Goal: Complete application form

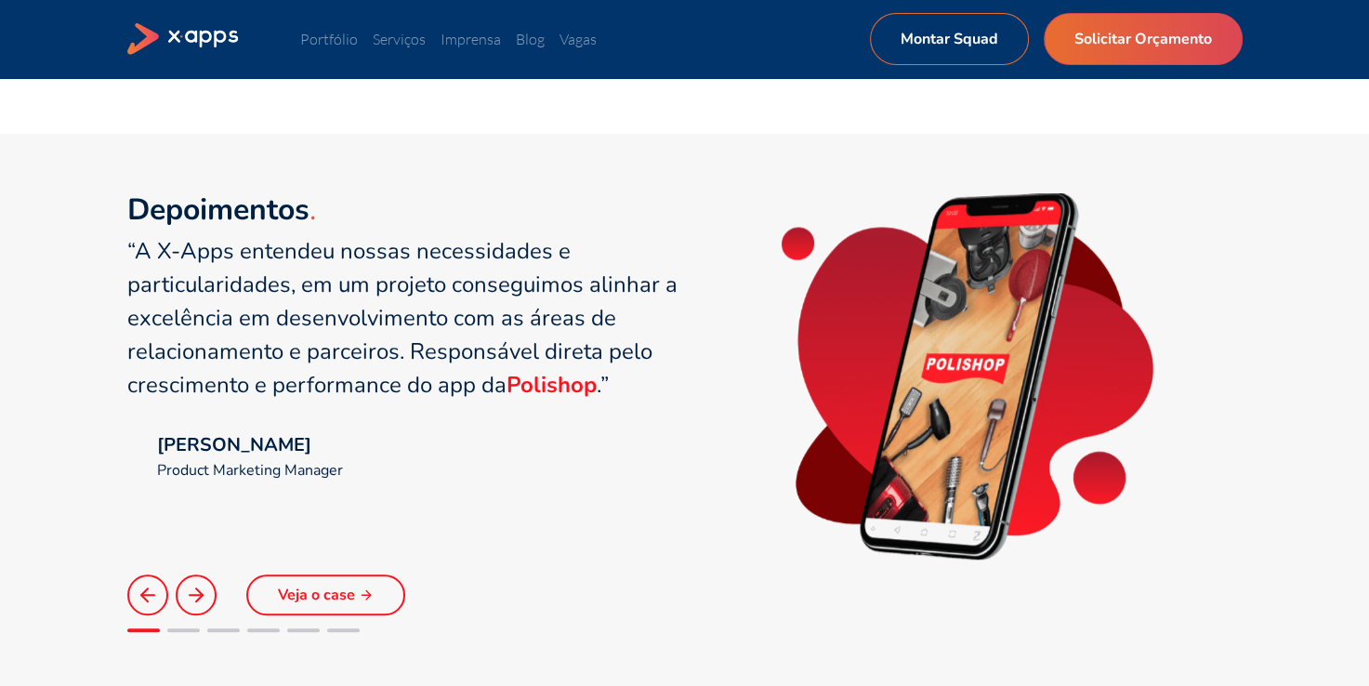
scroll to position [1208, 0]
click at [414, 46] on link "Serviços" at bounding box center [399, 39] width 53 height 19
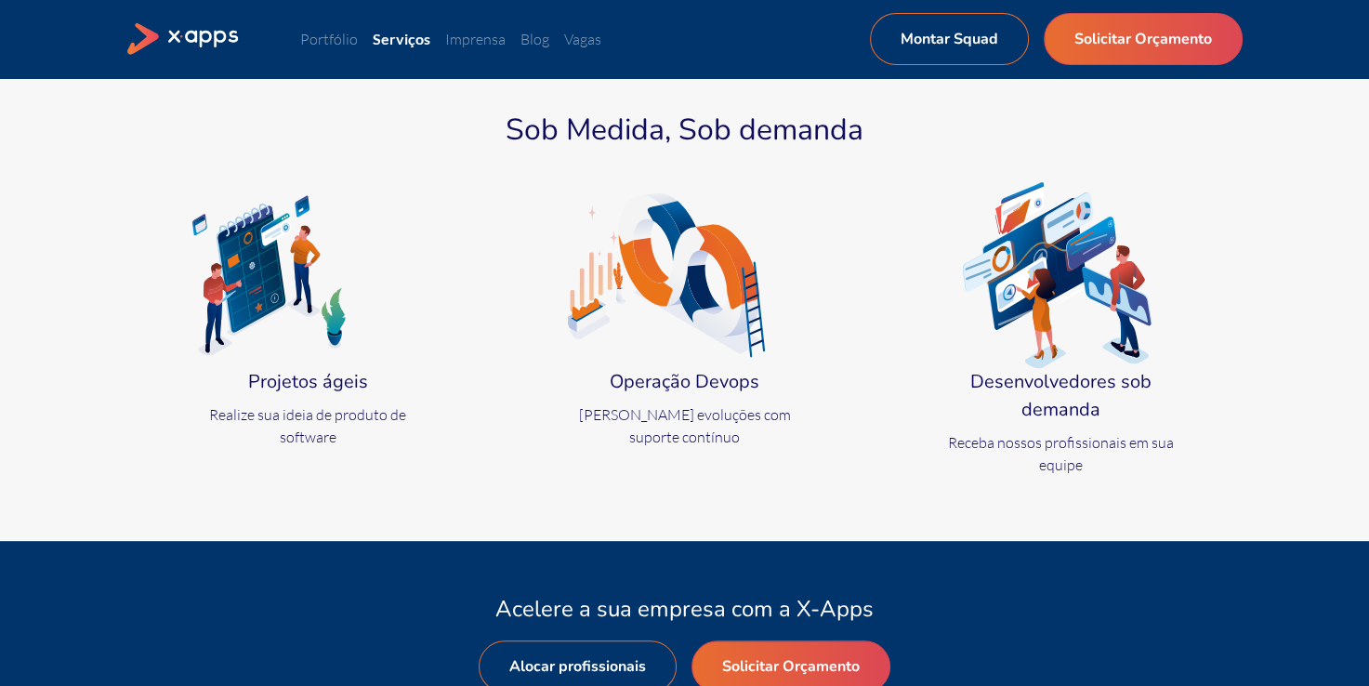
scroll to position [651, 0]
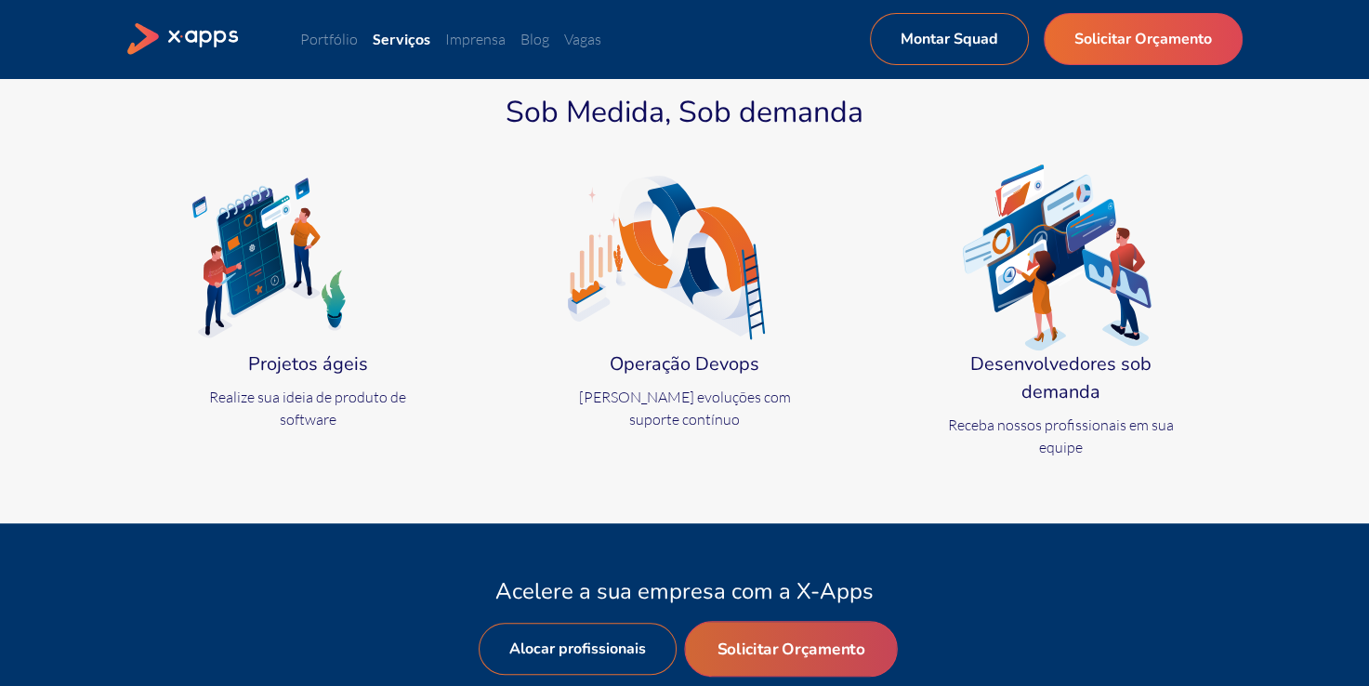
click at [769, 623] on link "Solicitar Orçamento" at bounding box center [790, 649] width 213 height 56
select select "BR"
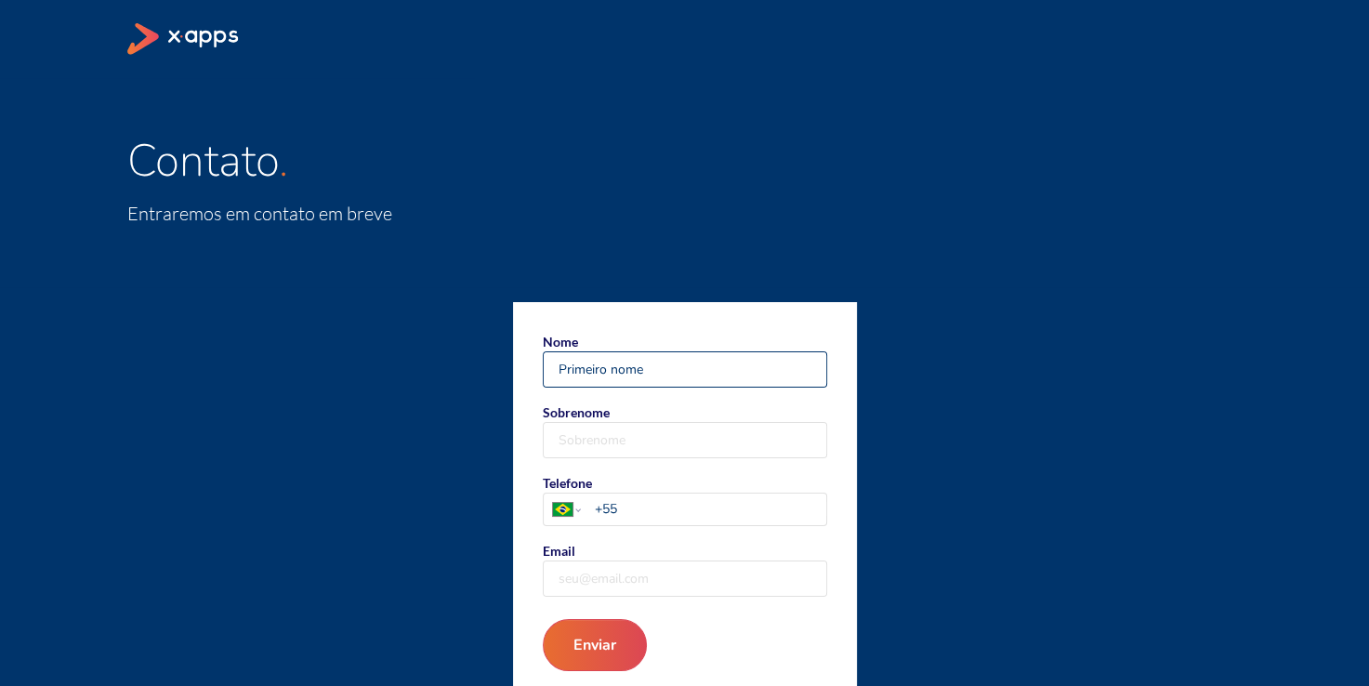
click at [598, 377] on input "Nome" at bounding box center [685, 369] width 283 height 34
type input "[PERSON_NAME]"
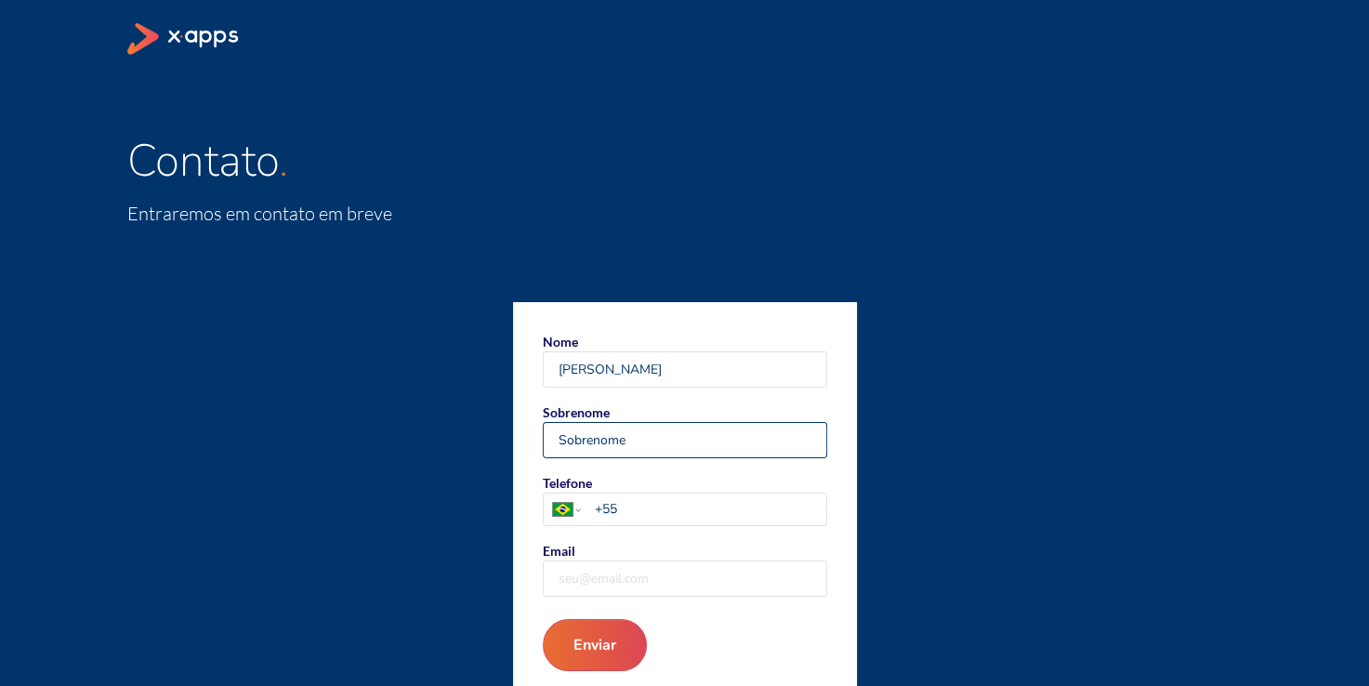
type input "PADILHA"
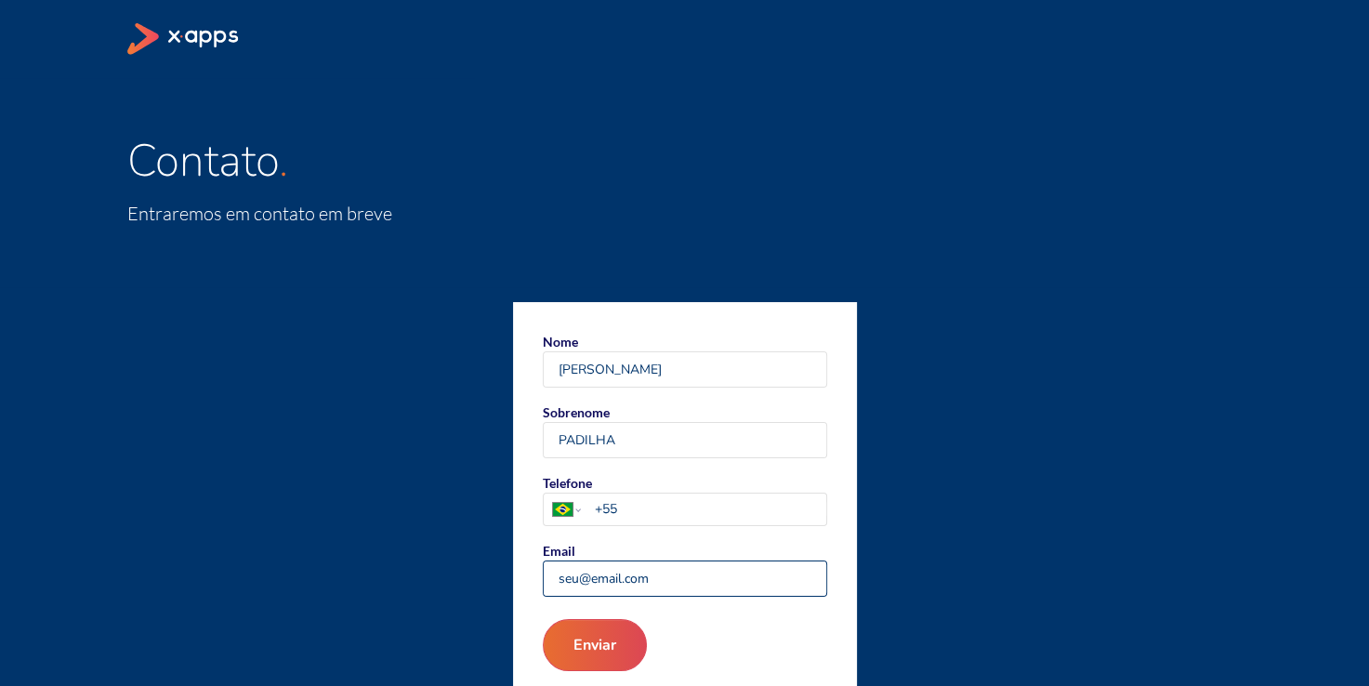
type input "[PERSON_NAME][EMAIL_ADDRESS][DOMAIN_NAME]"
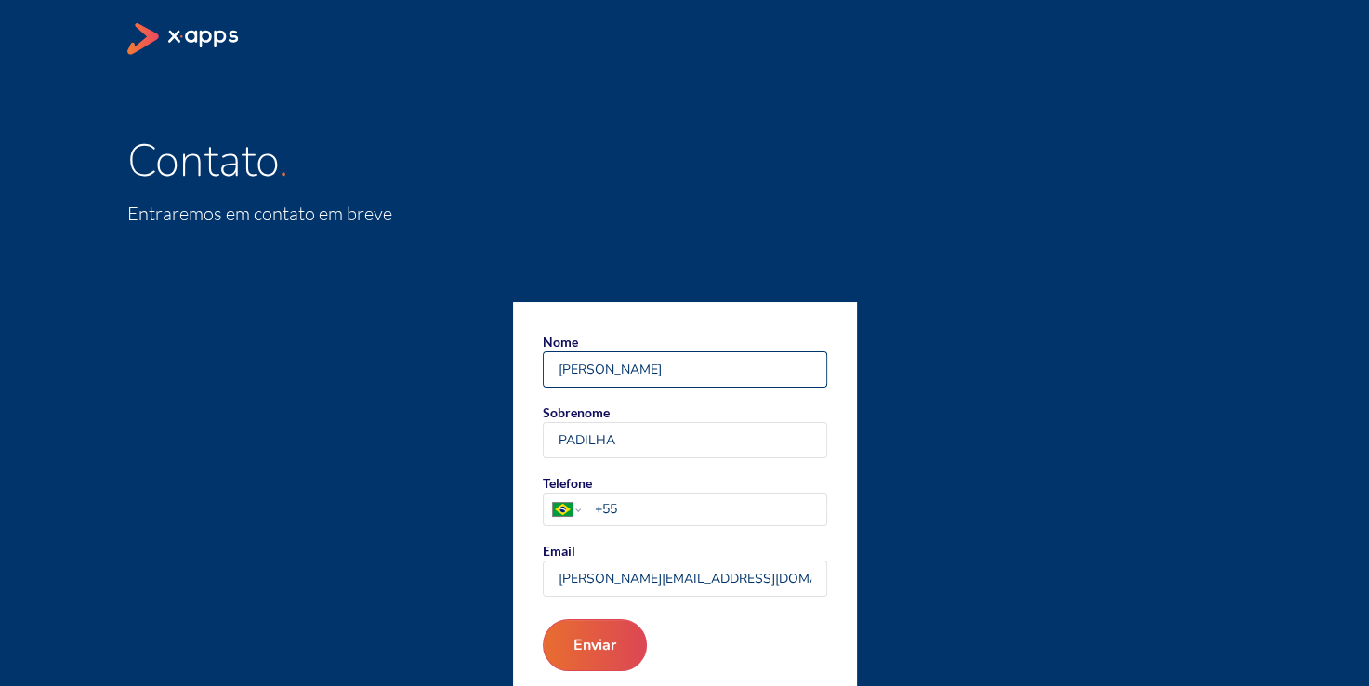
scroll to position [27, 0]
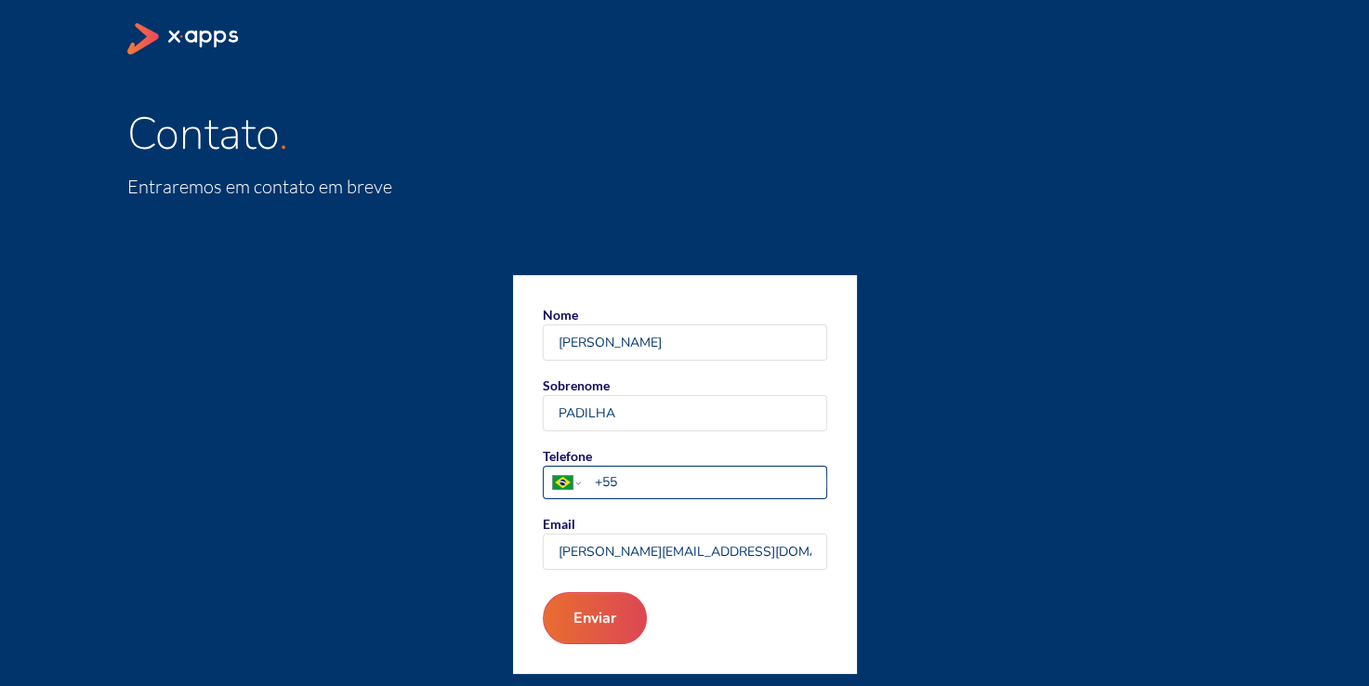
click at [673, 478] on input "+55" at bounding box center [709, 482] width 231 height 20
type input "[PHONE_NUMBER]"
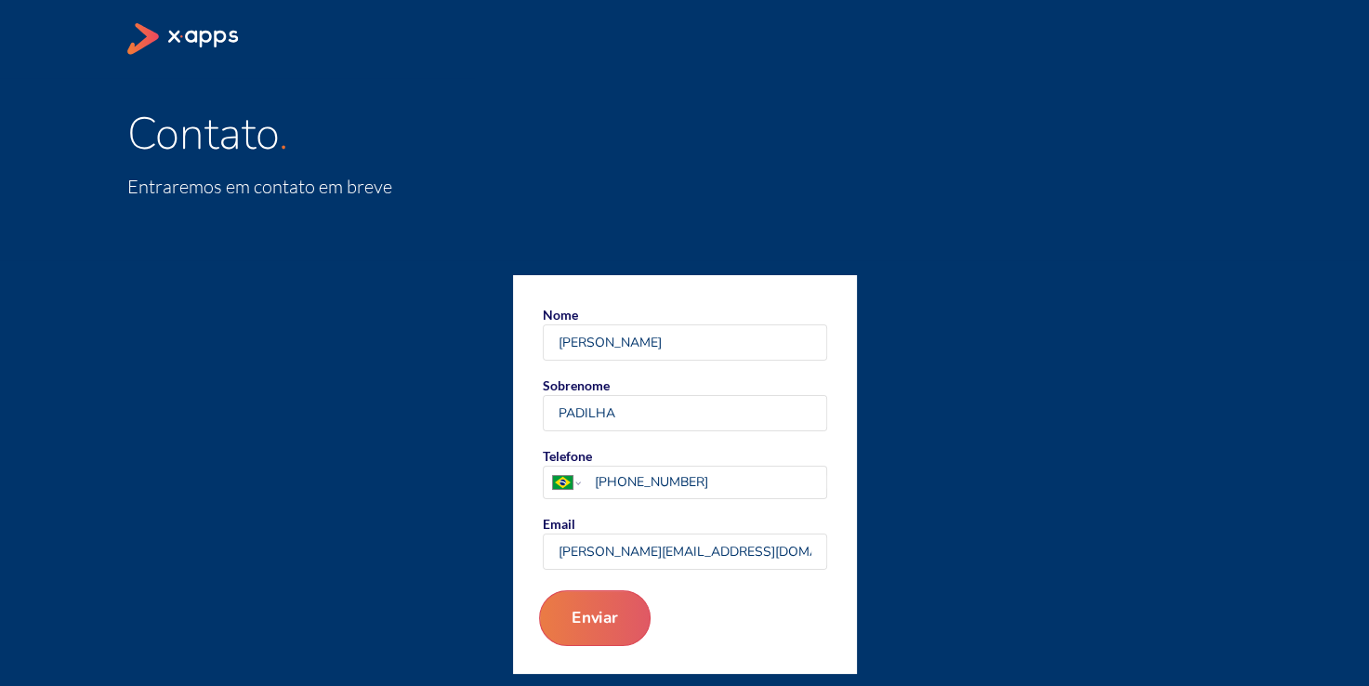
click at [613, 611] on button "Enviar" at bounding box center [594, 618] width 112 height 56
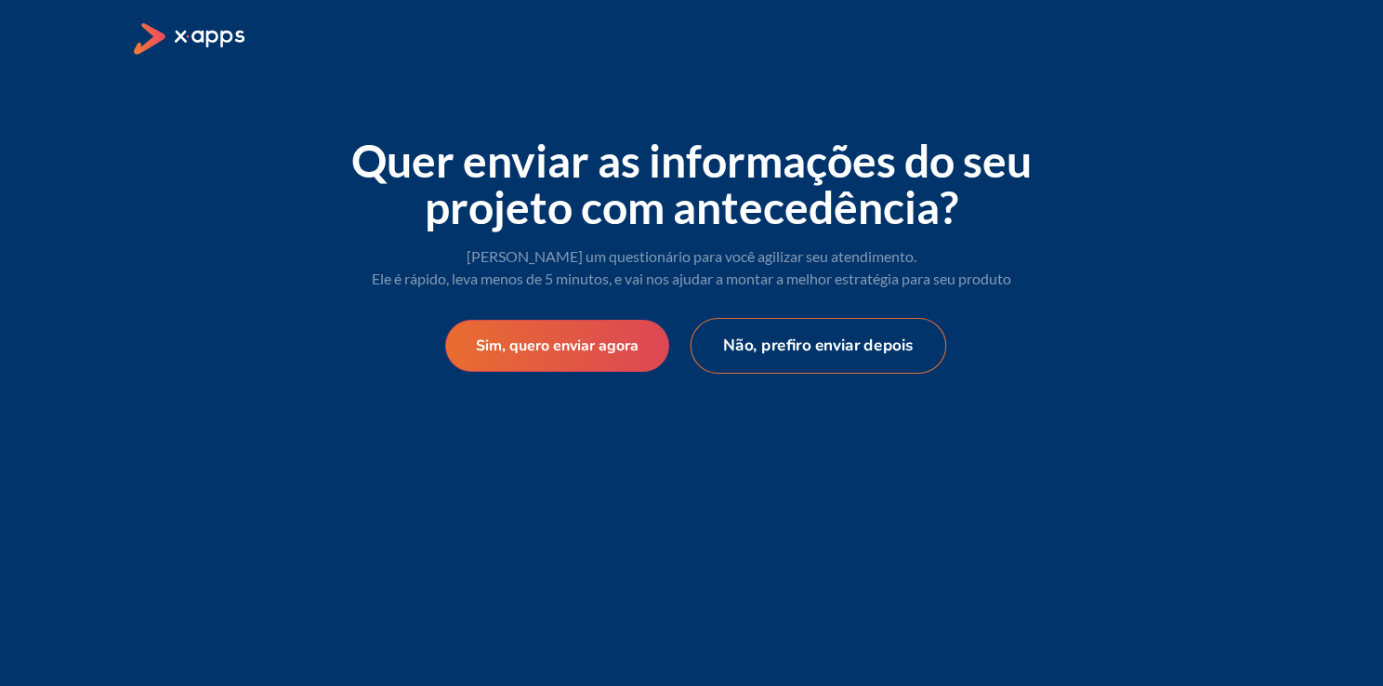
click at [731, 352] on button "Não, prefiro enviar depois" at bounding box center [818, 346] width 256 height 56
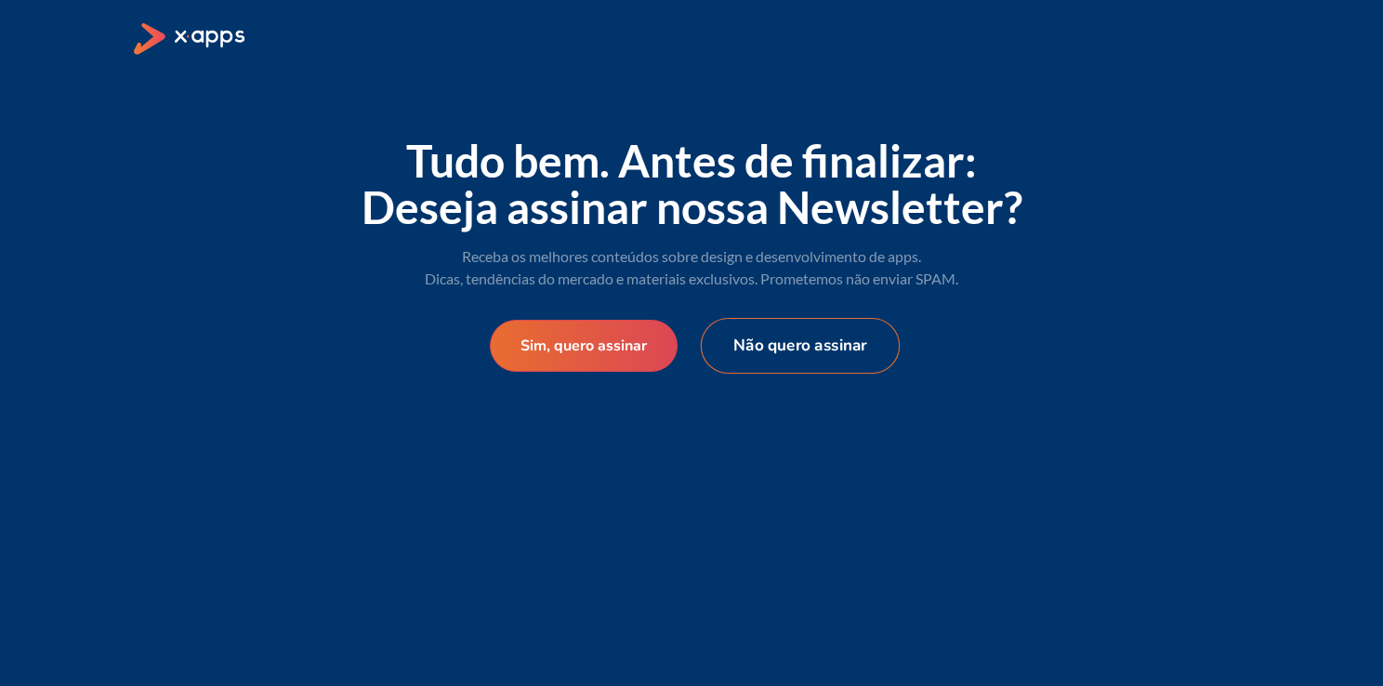
click at [762, 348] on button "Não quero assinar" at bounding box center [800, 346] width 199 height 56
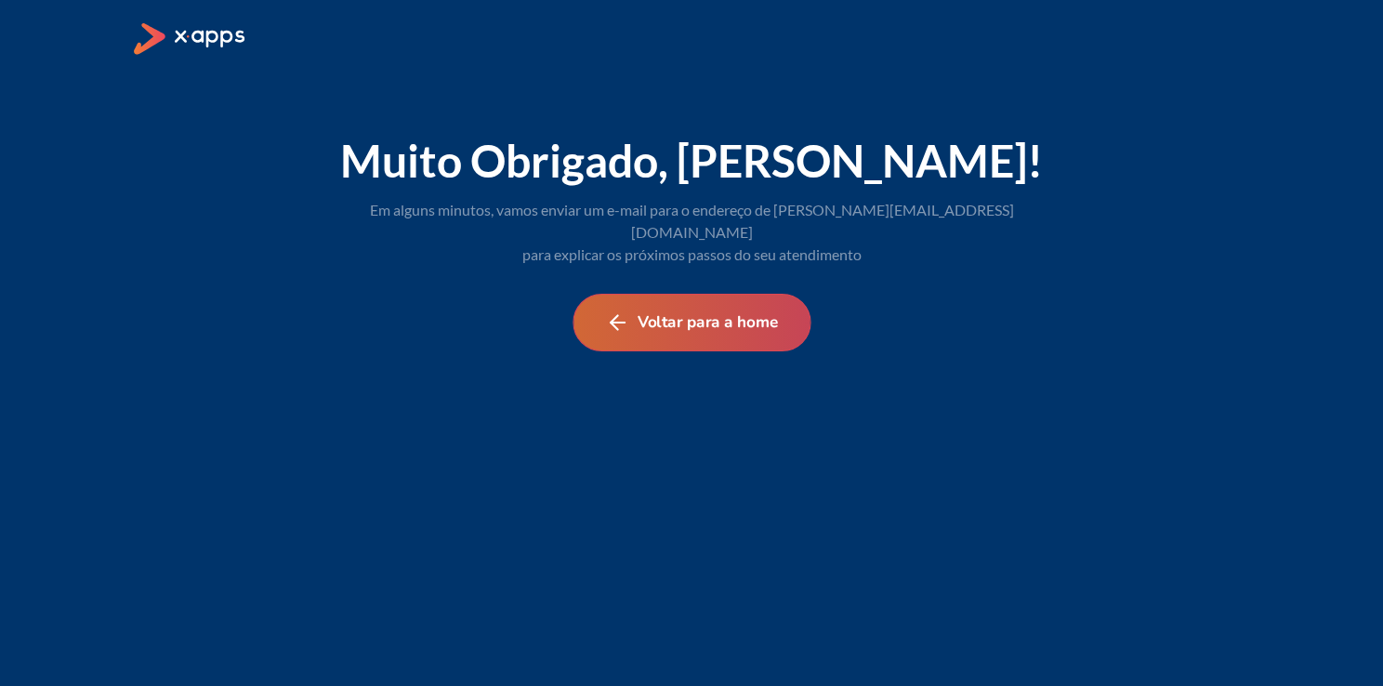
click at [699, 299] on button "Voltar para a home" at bounding box center [691, 323] width 238 height 58
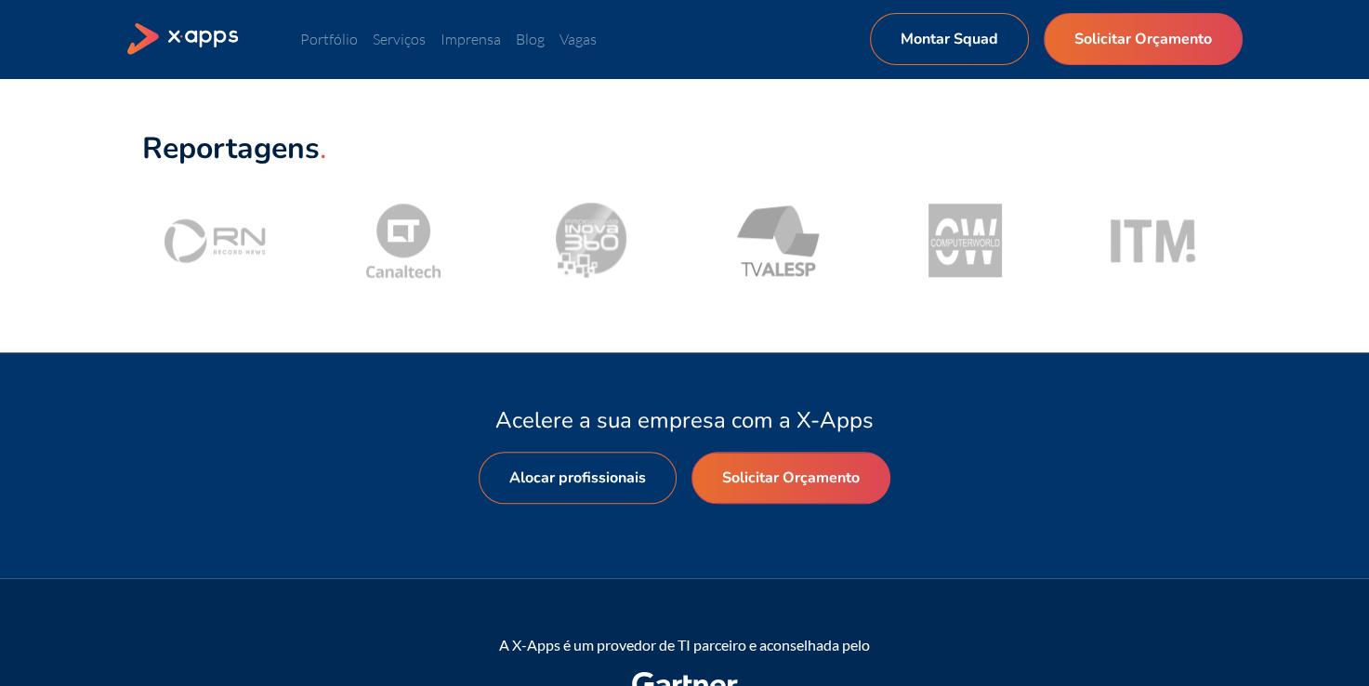
scroll to position [1859, 0]
